Goal: Check status: Check status

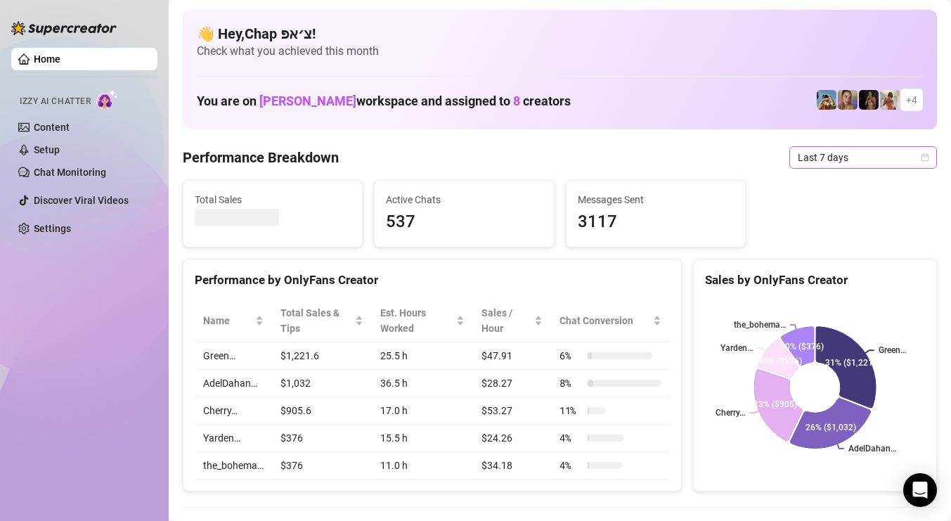
click at [823, 160] on span "Last 7 days" at bounding box center [863, 157] width 131 height 21
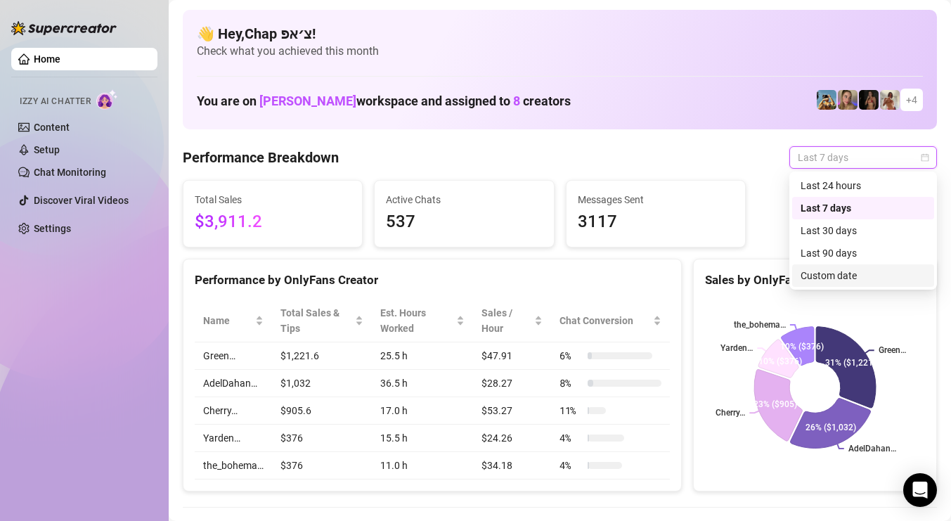
click at [817, 275] on div "Custom date" at bounding box center [863, 275] width 125 height 15
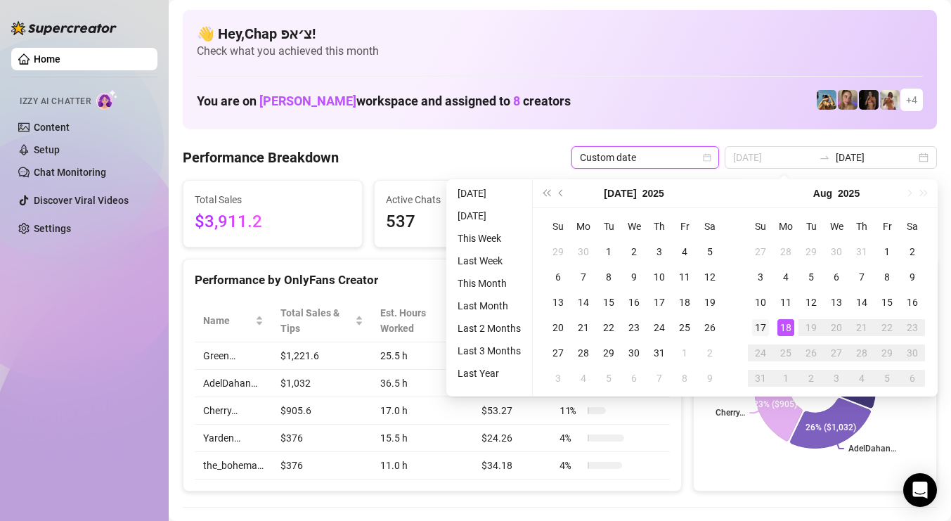
type input "2025-08-17"
click at [765, 324] on div "17" at bounding box center [760, 327] width 17 height 17
click at [780, 324] on div "18" at bounding box center [786, 327] width 17 height 17
type input "2025-08-17"
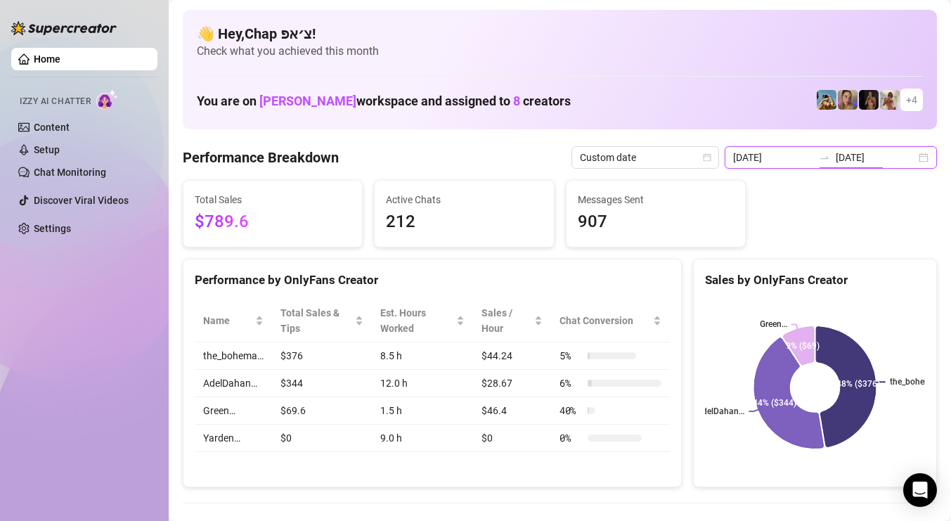
click at [853, 160] on input "2025-08-18" at bounding box center [876, 157] width 80 height 15
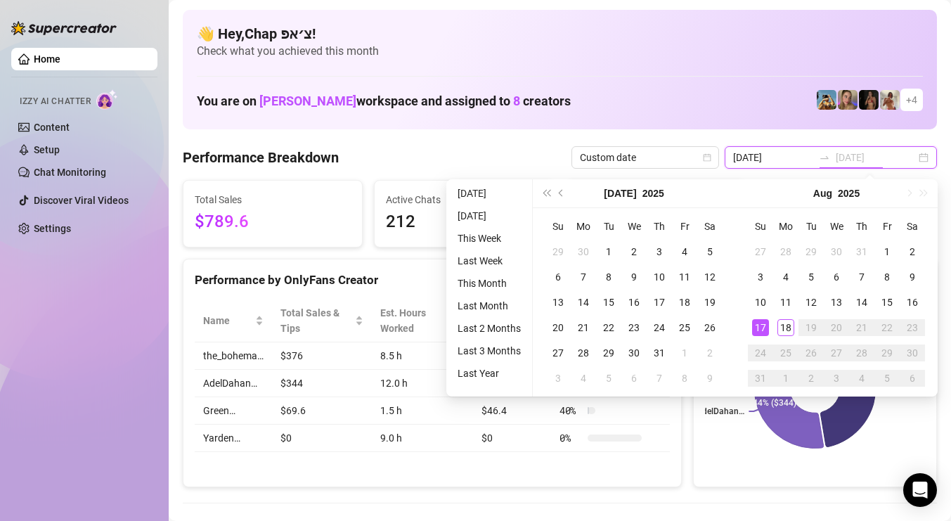
type input "2025-08-17"
click at [768, 330] on div "17" at bounding box center [760, 327] width 17 height 17
type input "2025-08-17"
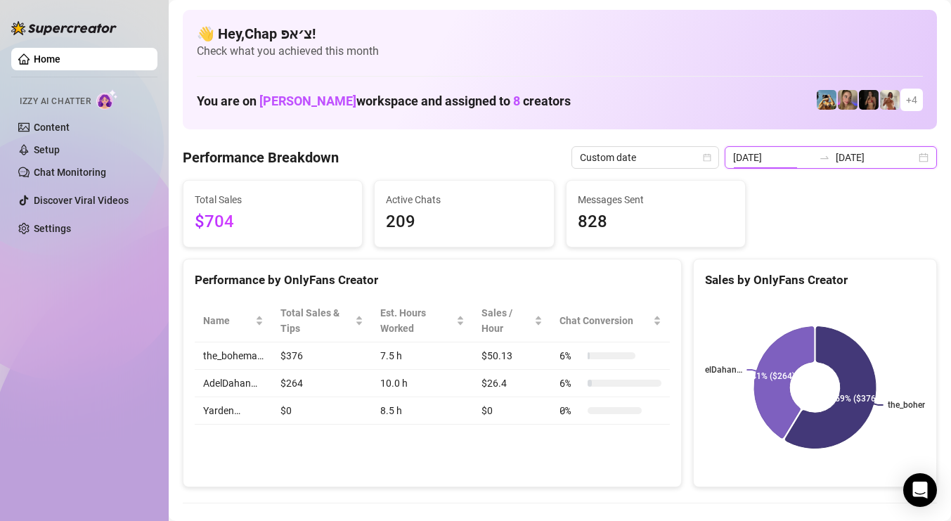
click at [785, 160] on input "2025-08-17" at bounding box center [773, 157] width 80 height 15
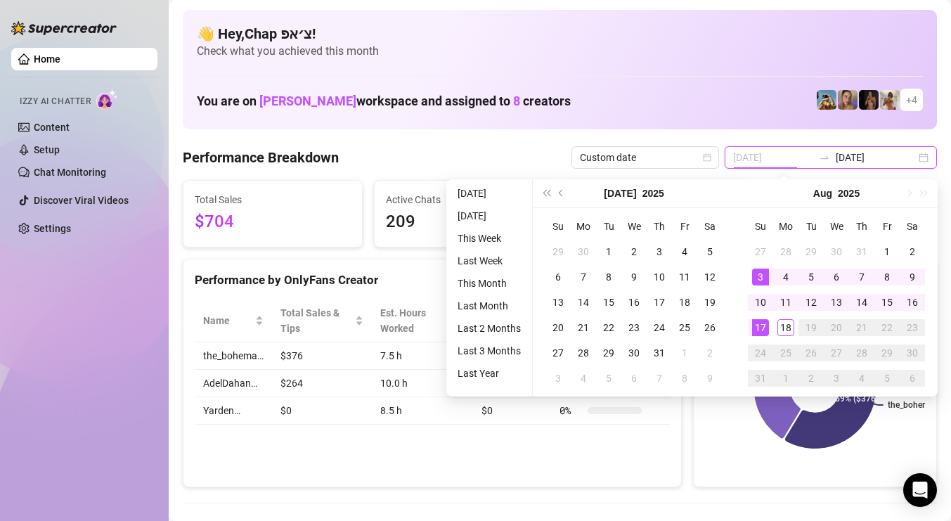
type input "2025-08-17"
click at [753, 322] on div "17" at bounding box center [760, 327] width 17 height 17
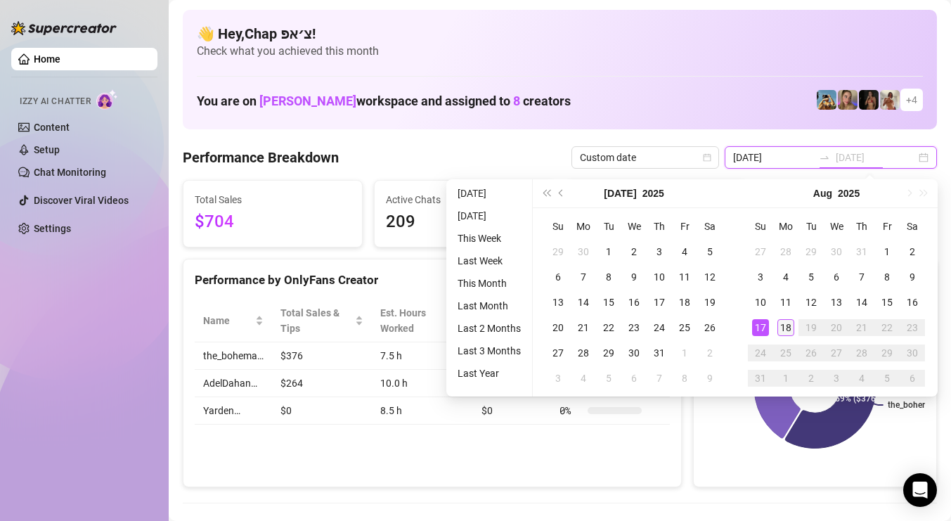
type input "2025-08-18"
click at [780, 333] on div "18" at bounding box center [786, 327] width 17 height 17
type input "2025-08-18"
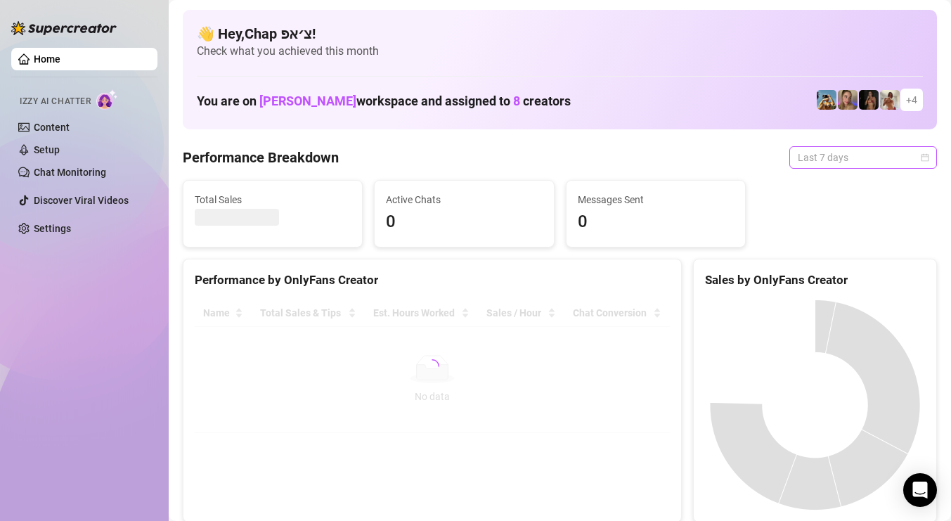
click at [812, 155] on span "Last 7 days" at bounding box center [863, 157] width 131 height 21
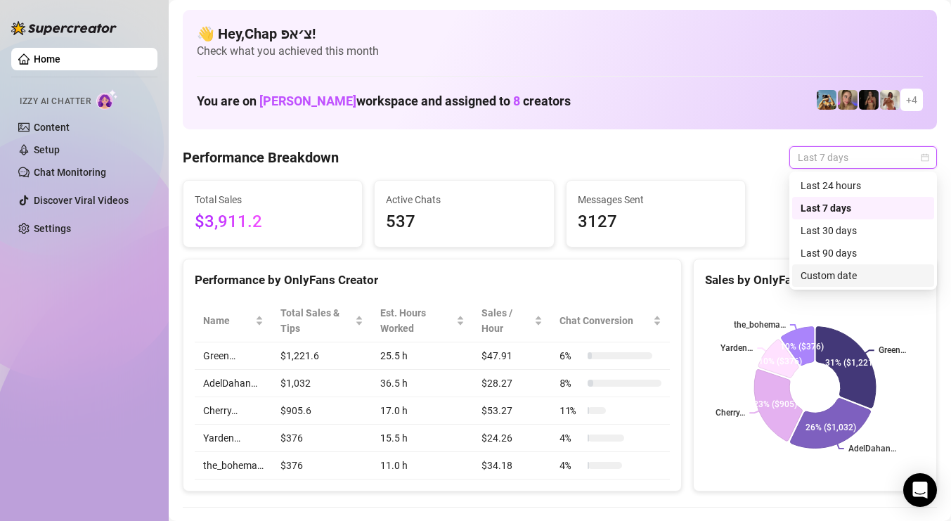
click at [851, 275] on div "Custom date" at bounding box center [863, 275] width 125 height 15
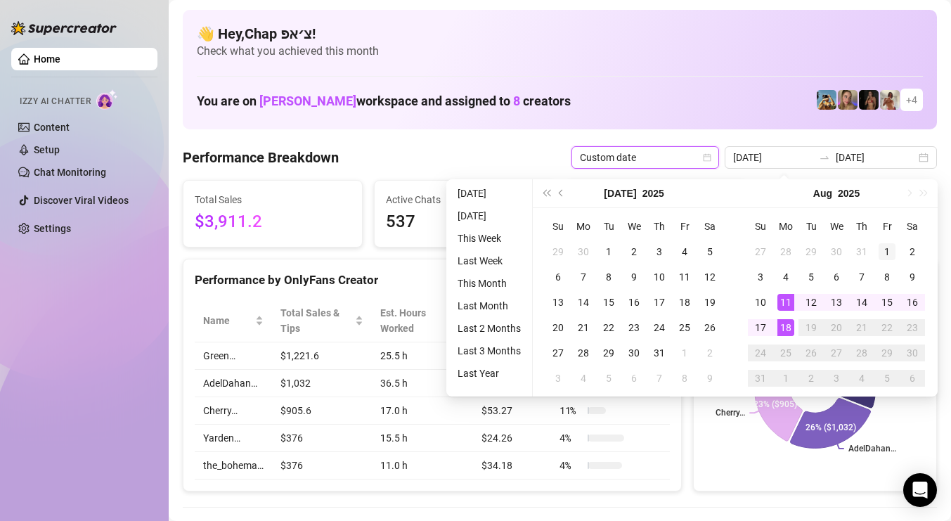
type input "2025-08-01"
click at [882, 253] on div "1" at bounding box center [887, 251] width 17 height 17
type input "2025-08-18"
click at [778, 323] on div "18" at bounding box center [786, 327] width 17 height 17
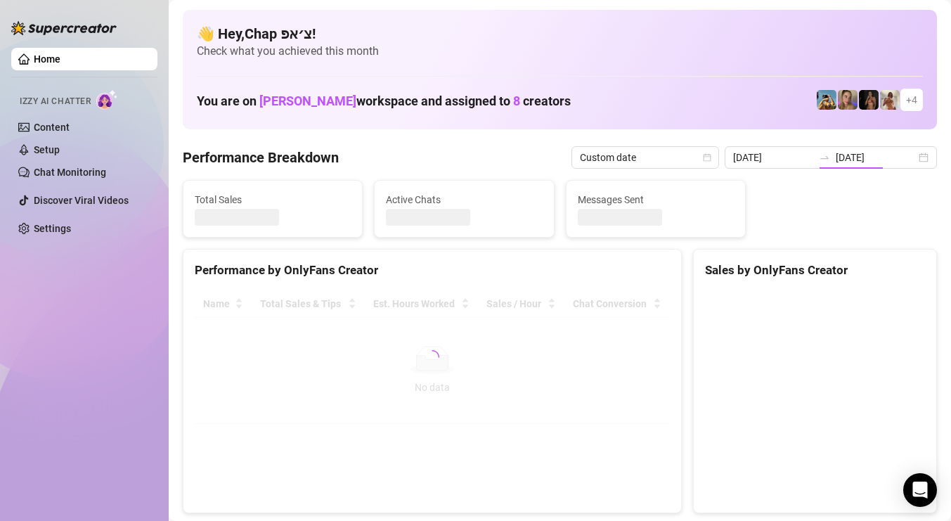
type input "2025-08-01"
